Goal: Find specific page/section: Find specific page/section

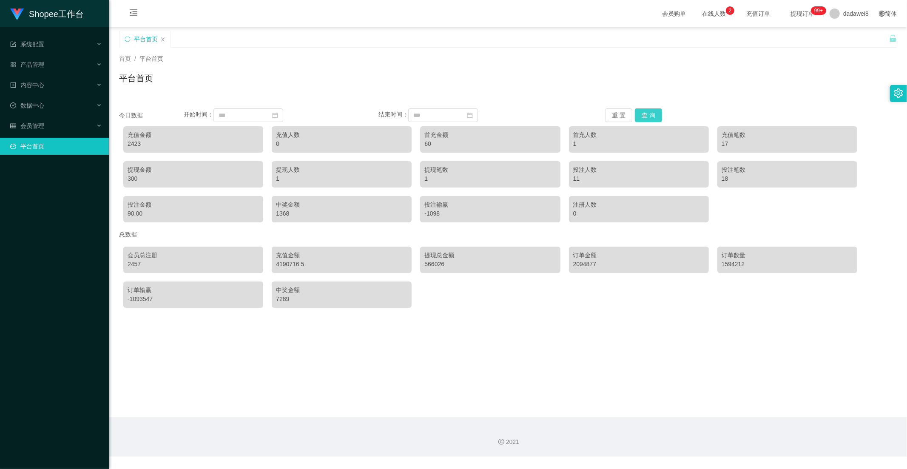
click at [641, 111] on button "查 询" at bounding box center [648, 115] width 27 height 14
drag, startPoint x: 648, startPoint y: 117, endPoint x: 628, endPoint y: 115, distance: 19.6
click at [648, 116] on button "查 询" at bounding box center [648, 115] width 27 height 14
click at [643, 113] on button "查 询" at bounding box center [648, 115] width 27 height 14
drag, startPoint x: 147, startPoint y: 145, endPoint x: 134, endPoint y: 143, distance: 12.9
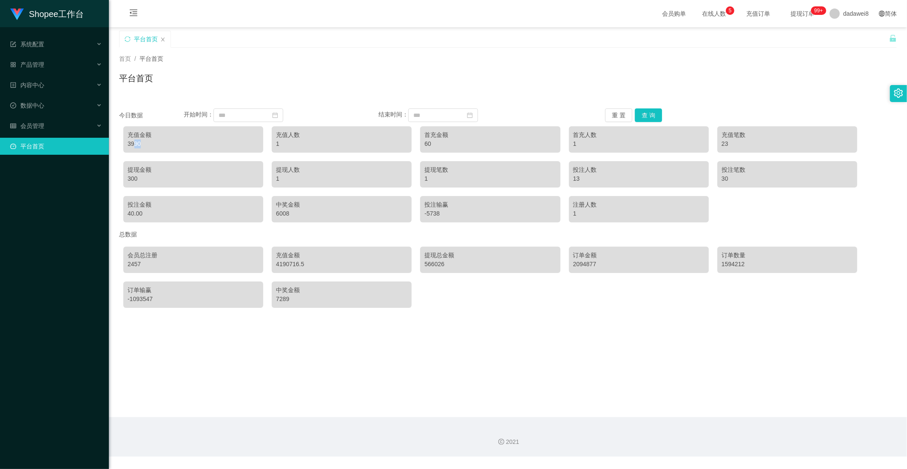
click at [134, 143] on div "3990" at bounding box center [193, 143] width 131 height 9
click at [157, 147] on div "3990" at bounding box center [193, 143] width 131 height 9
drag, startPoint x: 142, startPoint y: 146, endPoint x: 128, endPoint y: 145, distance: 13.7
click at [128, 145] on div "3990" at bounding box center [193, 143] width 131 height 9
click at [128, 144] on div "3990" at bounding box center [193, 143] width 131 height 9
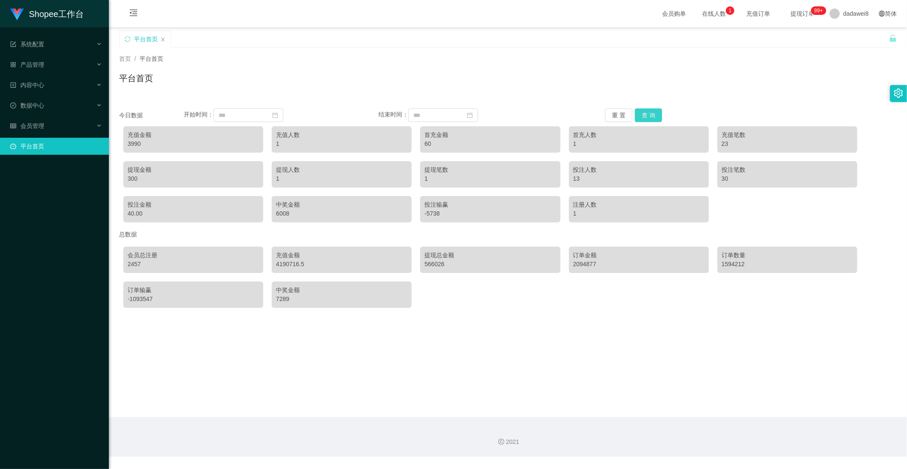
click at [653, 119] on button "查 询" at bounding box center [648, 115] width 27 height 14
click at [50, 105] on div "数据中心" at bounding box center [54, 105] width 109 height 17
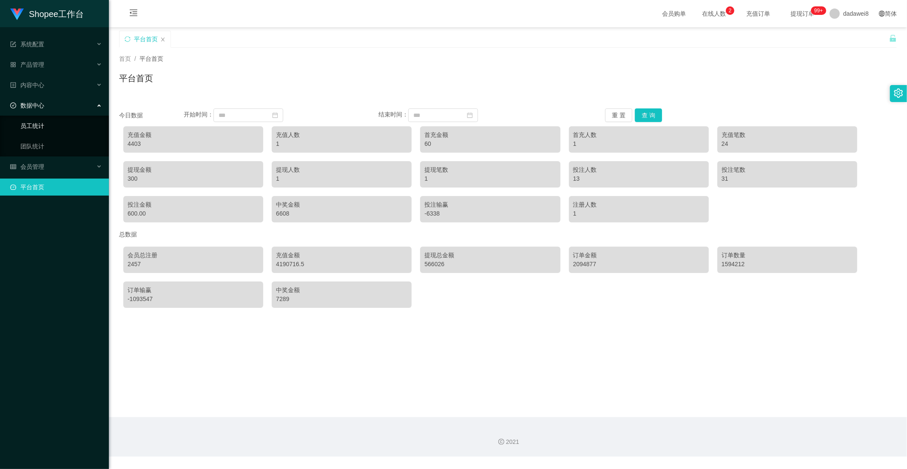
click at [50, 126] on link "员工统计" at bounding box center [61, 125] width 82 height 17
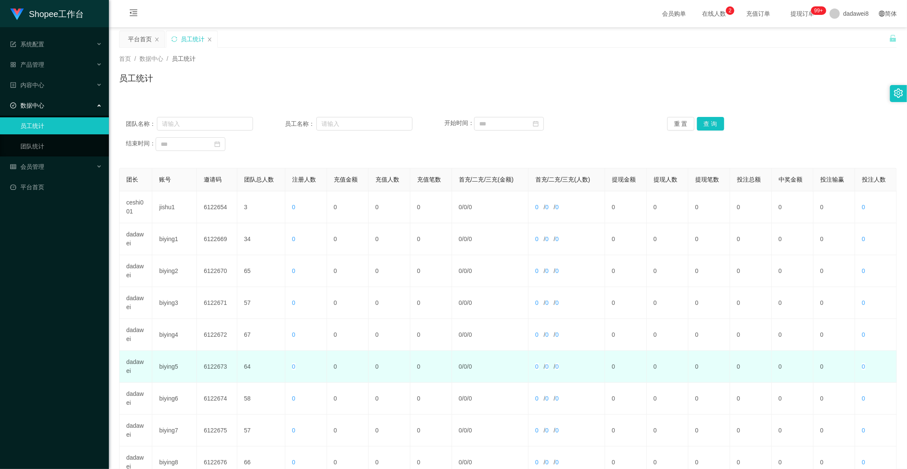
scroll to position [119, 0]
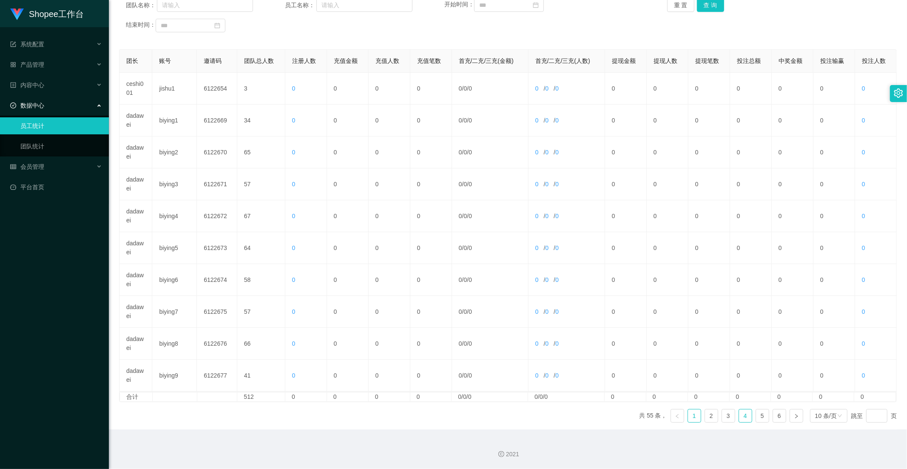
click at [739, 417] on link "4" at bounding box center [745, 415] width 13 height 13
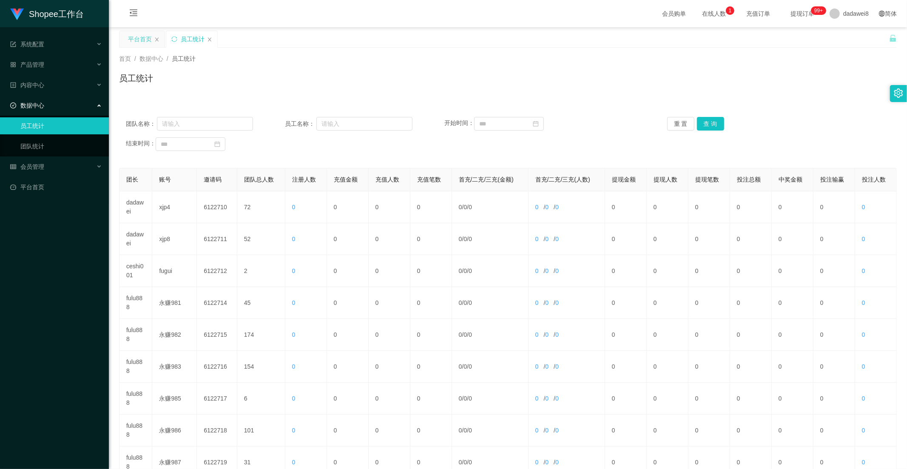
click at [146, 45] on div "平台首页" at bounding box center [140, 39] width 24 height 16
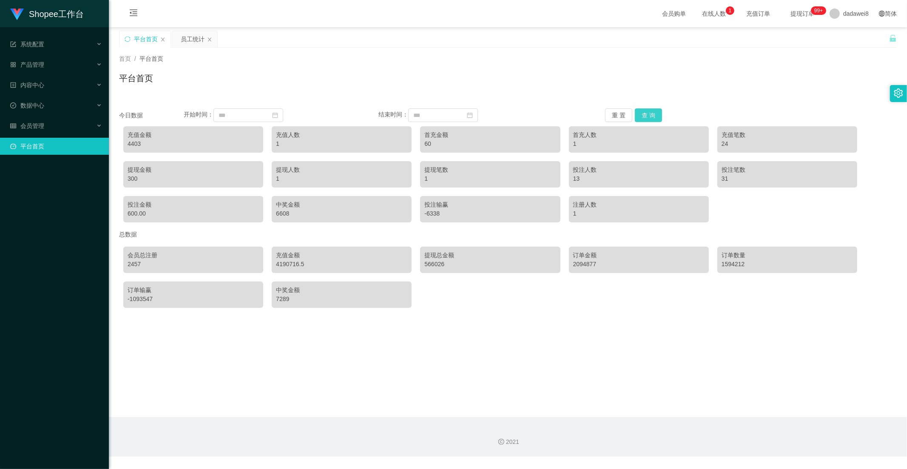
click at [647, 117] on button "查 询" at bounding box center [648, 115] width 27 height 14
click at [648, 120] on button "查 询" at bounding box center [648, 115] width 27 height 14
click at [658, 118] on button "查 询" at bounding box center [648, 115] width 27 height 14
click at [641, 115] on button "查 询" at bounding box center [648, 115] width 27 height 14
drag, startPoint x: 649, startPoint y: 110, endPoint x: 642, endPoint y: 112, distance: 7.1
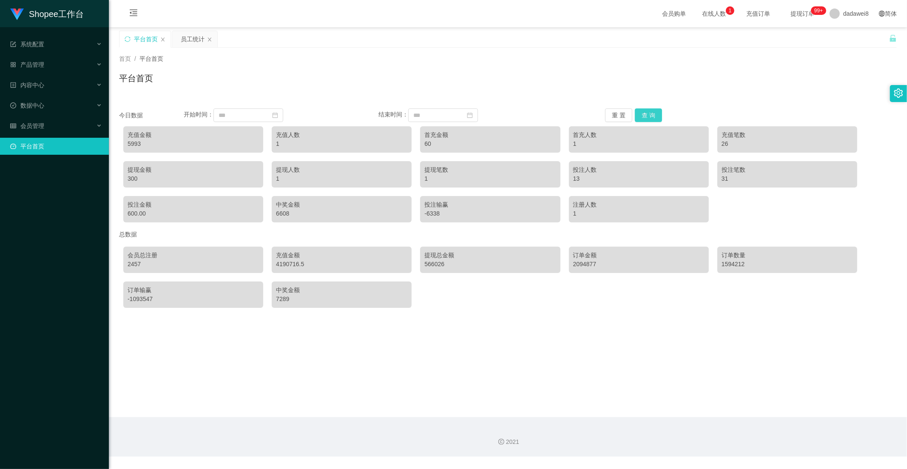
click at [649, 110] on button "查 询" at bounding box center [648, 115] width 27 height 14
click at [647, 117] on button "查 询" at bounding box center [648, 115] width 27 height 14
click at [647, 111] on button "查 询" at bounding box center [648, 115] width 27 height 14
click at [645, 113] on button "查 询" at bounding box center [648, 115] width 27 height 14
